Goal: Complete application form

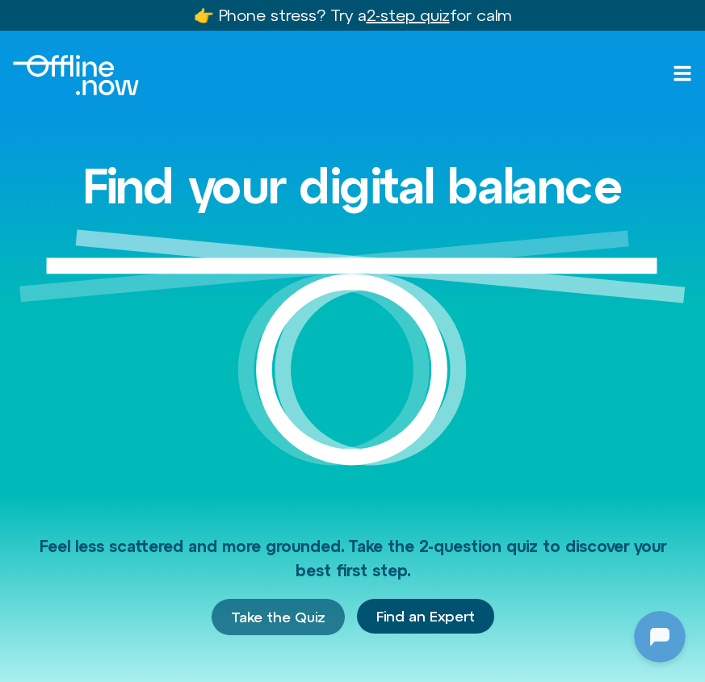
click at [295, 615] on span "Take the Quiz" at bounding box center [278, 618] width 94 height 18
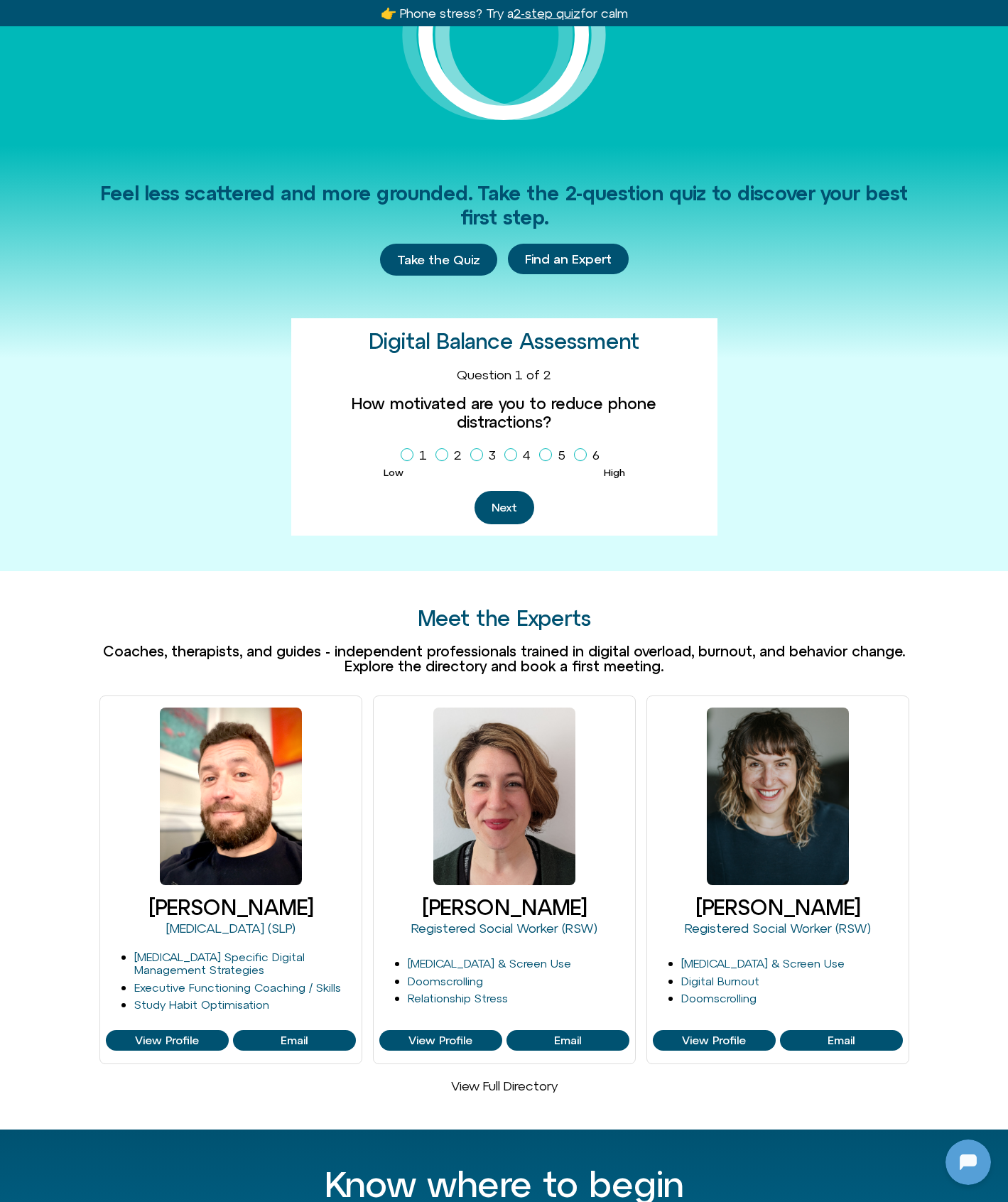
scroll to position [240, 0]
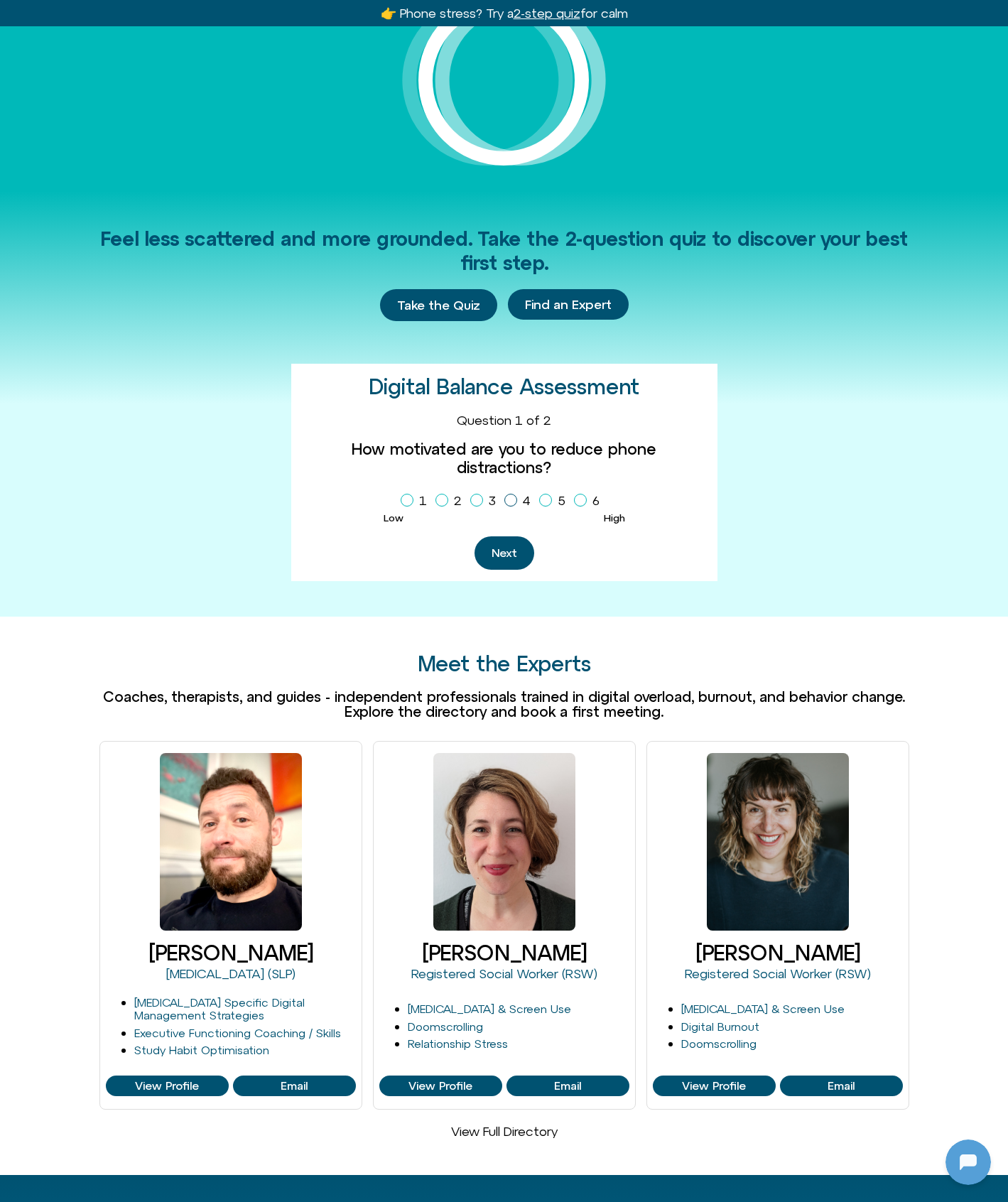
click at [512, 497] on icon "Homepage Sign Up" at bounding box center [511, 500] width 9 height 7
click at [500, 542] on button "Next" at bounding box center [505, 553] width 60 height 33
click at [486, 556] on button "Previous" at bounding box center [469, 553] width 78 height 33
click at [523, 543] on button "Next" at bounding box center [505, 553] width 60 height 33
click at [475, 500] on icon "Homepage Sign Up" at bounding box center [477, 500] width 9 height 7
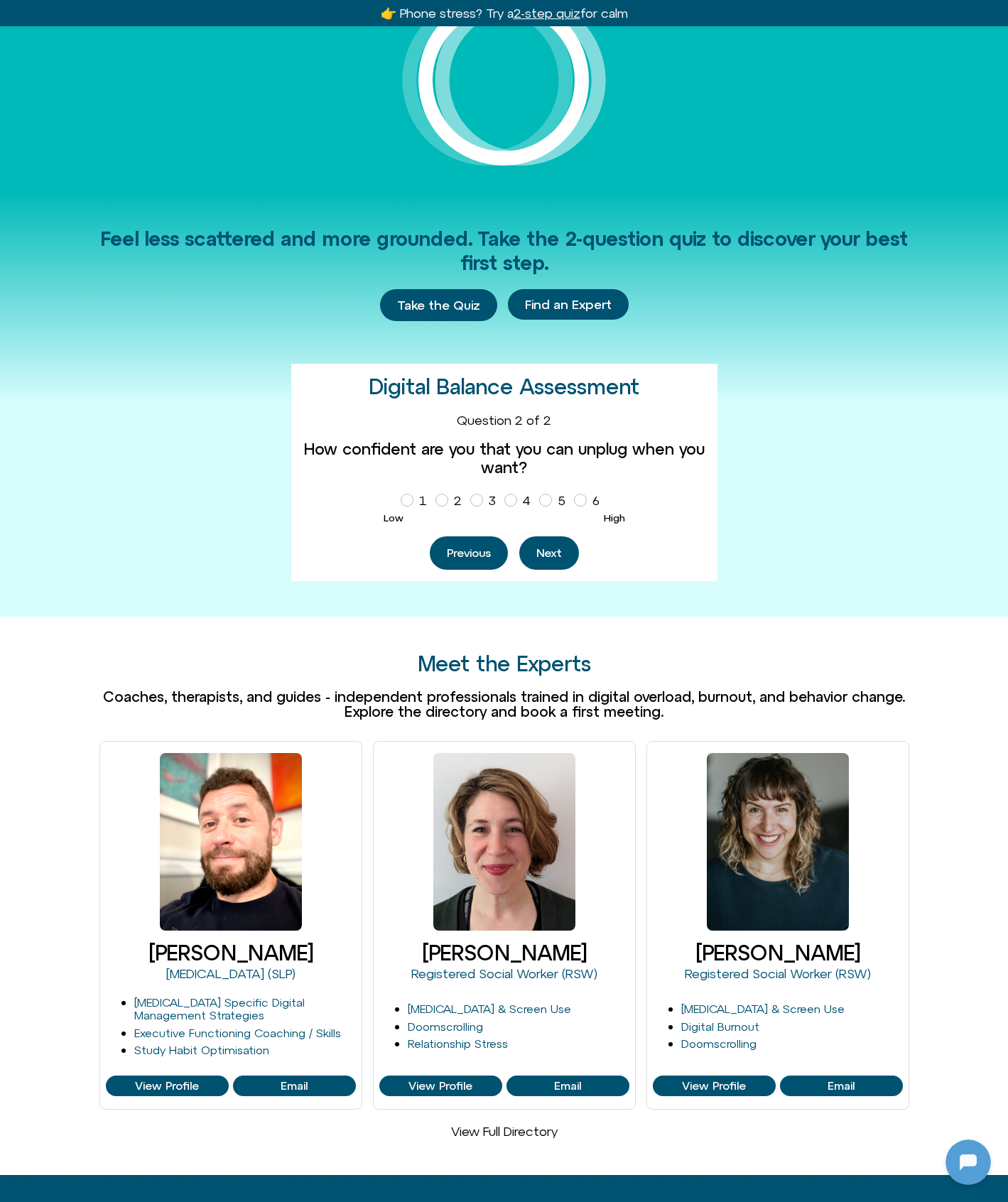
click at [563, 558] on button "Next" at bounding box center [549, 553] width 60 height 33
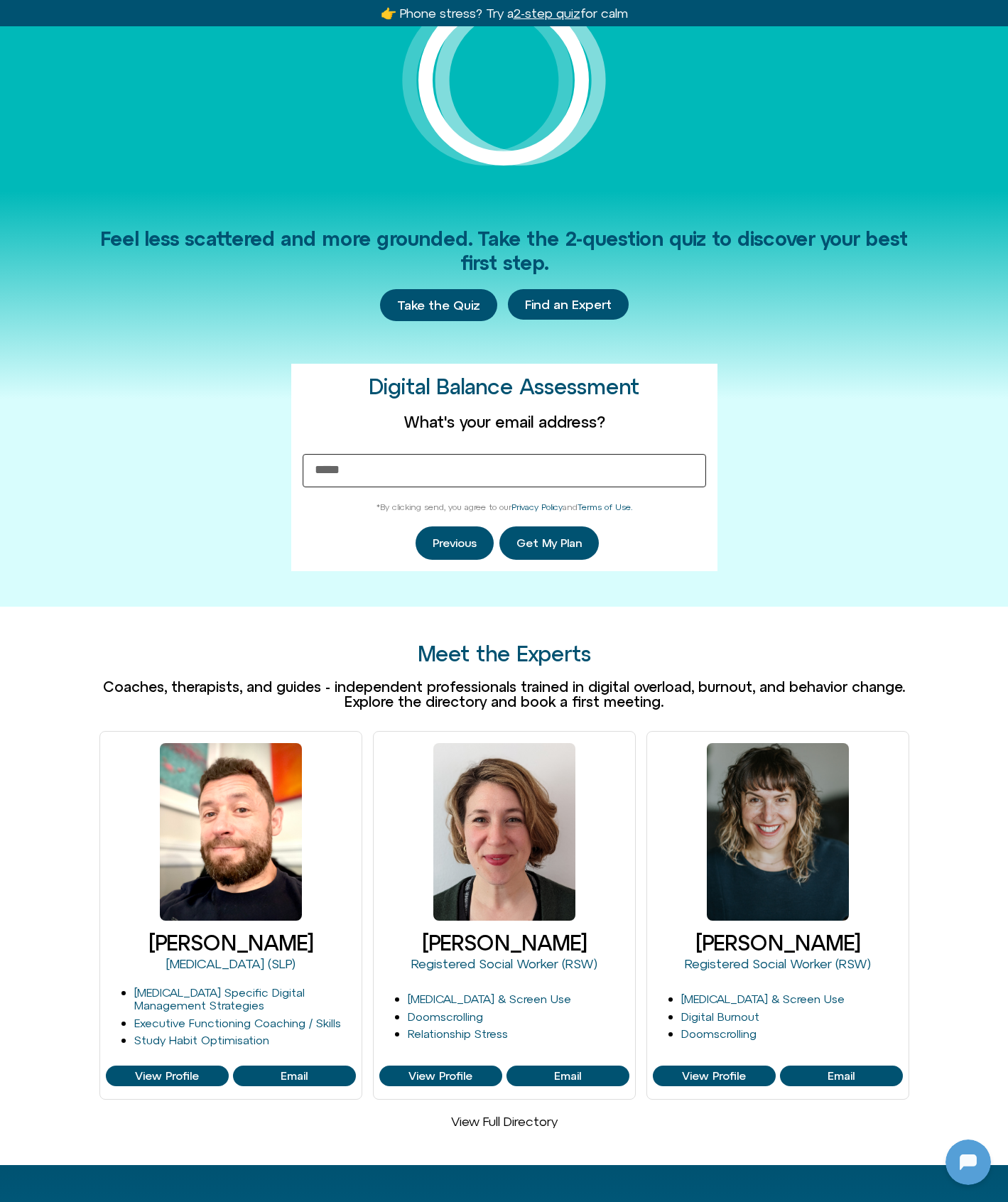
click at [502, 478] on input "What's your email address?" at bounding box center [504, 470] width 404 height 33
type input "**********"
click at [559, 539] on span "Get My Plan" at bounding box center [549, 543] width 65 height 13
